Goal: Communication & Community: Answer question/provide support

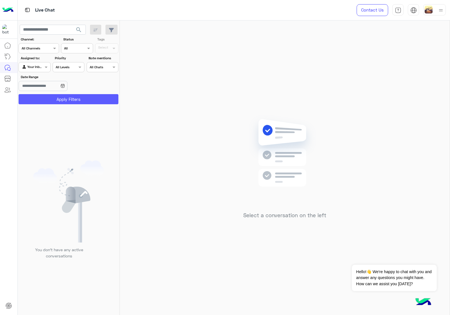
click at [72, 100] on button "Apply Filters" at bounding box center [69, 99] width 100 height 10
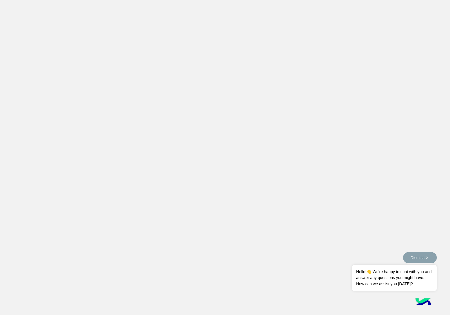
click at [426, 255] on button "Dismiss ✕" at bounding box center [420, 257] width 34 height 11
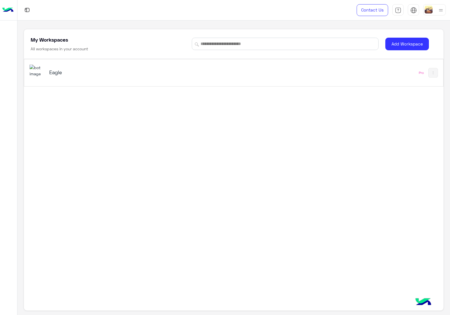
click at [251, 73] on div "Eagle" at bounding box center [152, 73] width 245 height 16
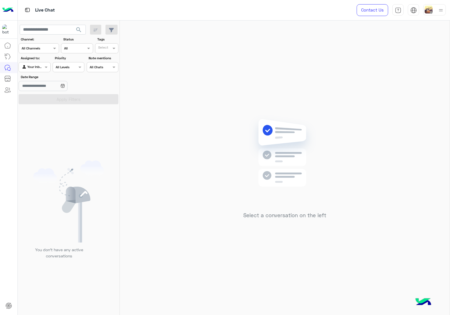
click at [437, 15] on div "Contact Us Help Center عربي English" at bounding box center [399, 10] width 102 height 20
click at [438, 13] on img at bounding box center [440, 10] width 7 height 7
click at [413, 44] on label "Online" at bounding box center [410, 43] width 61 height 10
click at [261, 54] on div "Select a conversation on the left" at bounding box center [285, 169] width 330 height 297
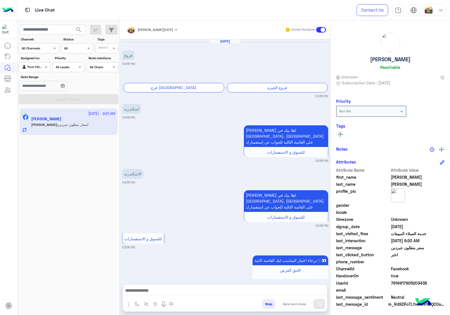
scroll to position [552, 0]
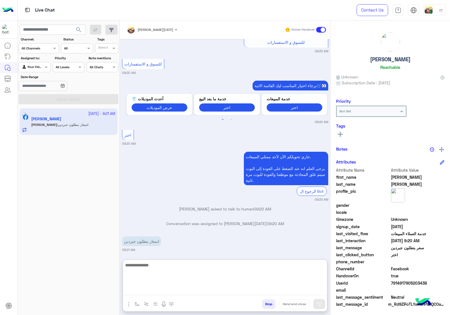
click at [173, 289] on textarea at bounding box center [225, 279] width 204 height 34
paste textarea "**********"
type textarea "**********"
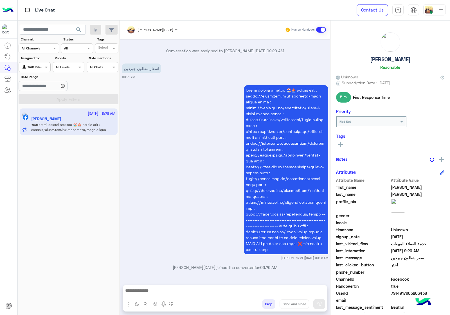
scroll to position [758, 0]
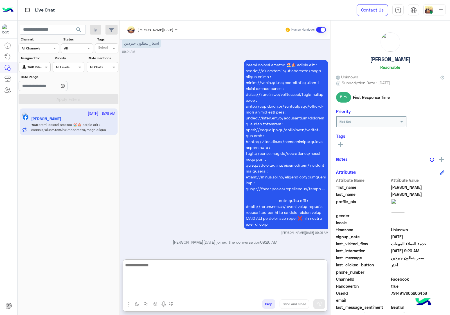
drag, startPoint x: 259, startPoint y: 303, endPoint x: 262, endPoint y: 302, distance: 3.6
click at [259, 303] on div "Drop Send and close" at bounding box center [252, 305] width 149 height 12
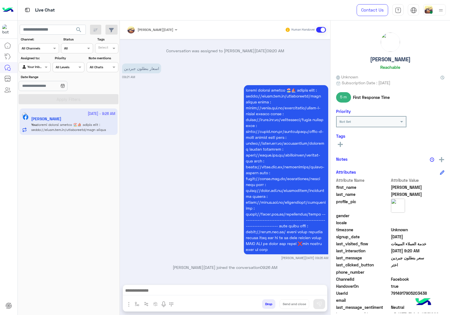
click at [153, 27] on input "text" at bounding box center [144, 28] width 35 height 5
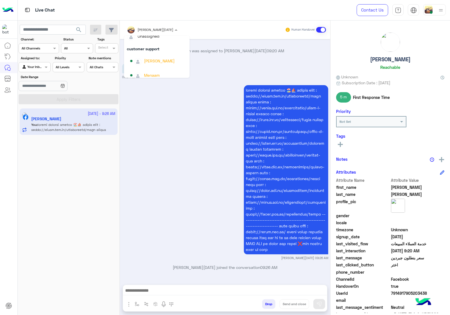
scroll to position [0, 0]
click at [176, 119] on div "Ahmed Ramadan 09:26 AM" at bounding box center [225, 172] width 206 height 177
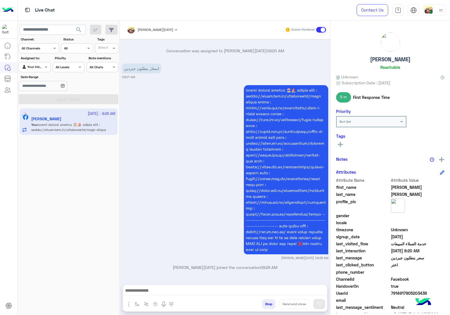
click at [269, 306] on button "Drop" at bounding box center [268, 304] width 13 height 10
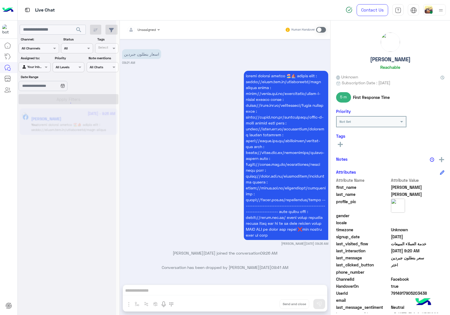
scroll to position [762, 0]
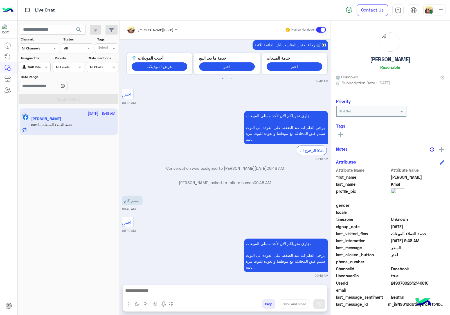
scroll to position [333, 0]
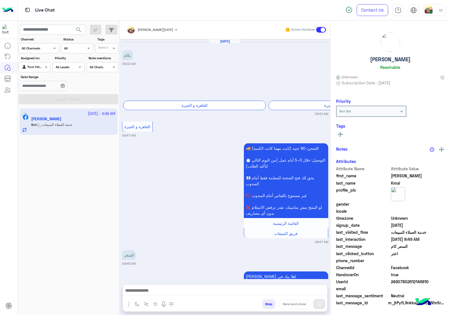
scroll to position [489, 0]
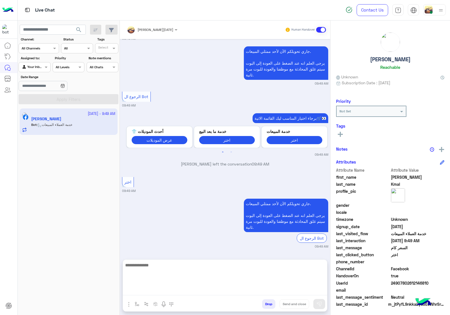
click at [172, 293] on textarea at bounding box center [225, 279] width 204 height 34
paste textarea "**********"
type textarea "**********"
